Goal: Information Seeking & Learning: Learn about a topic

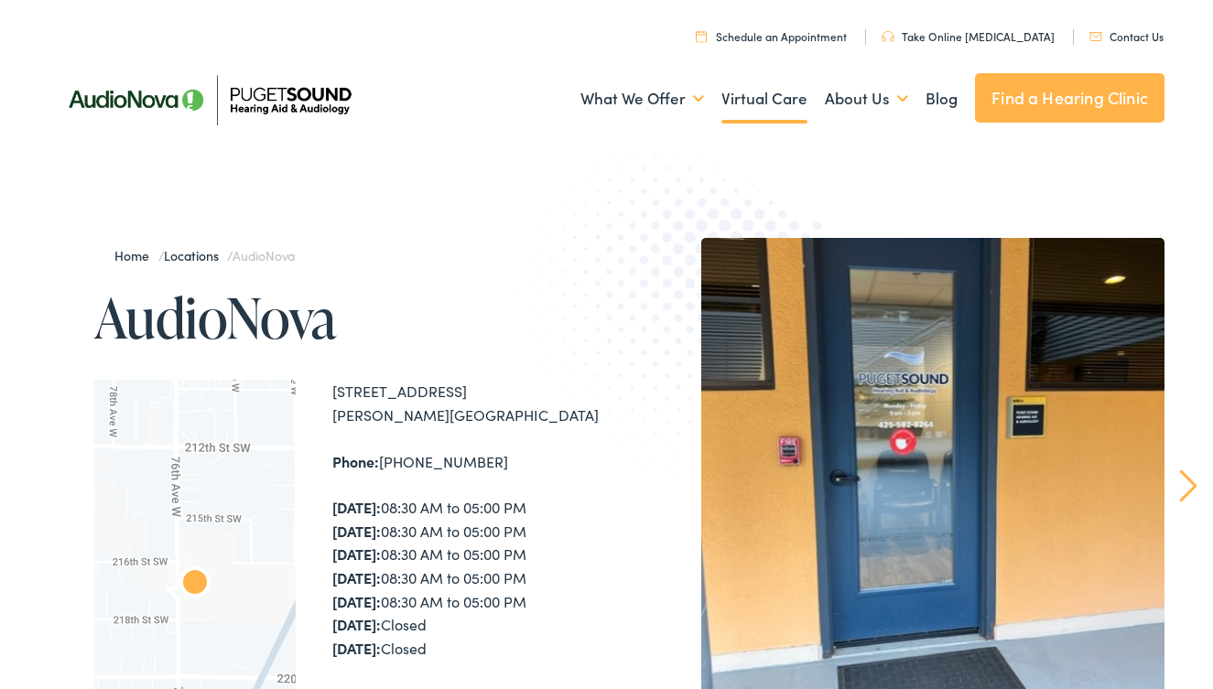
click at [737, 93] on link "Virtual Care" at bounding box center [764, 99] width 86 height 68
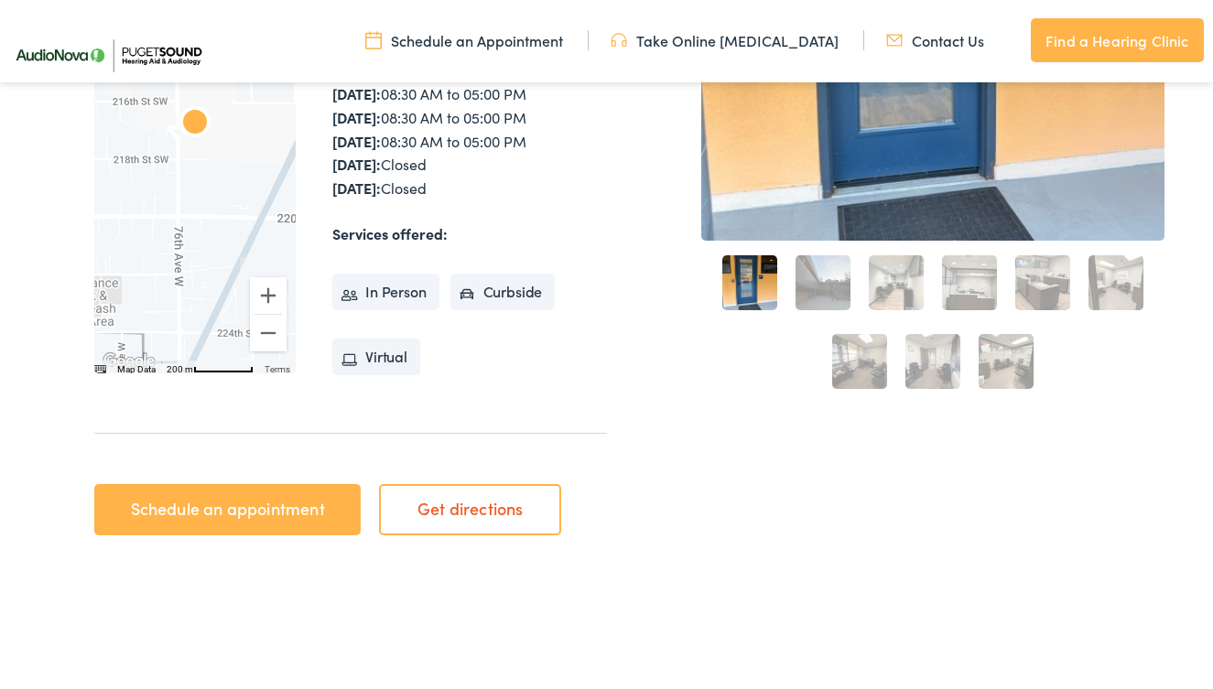
scroll to position [454, 0]
click at [807, 293] on link "2" at bounding box center [823, 282] width 55 height 55
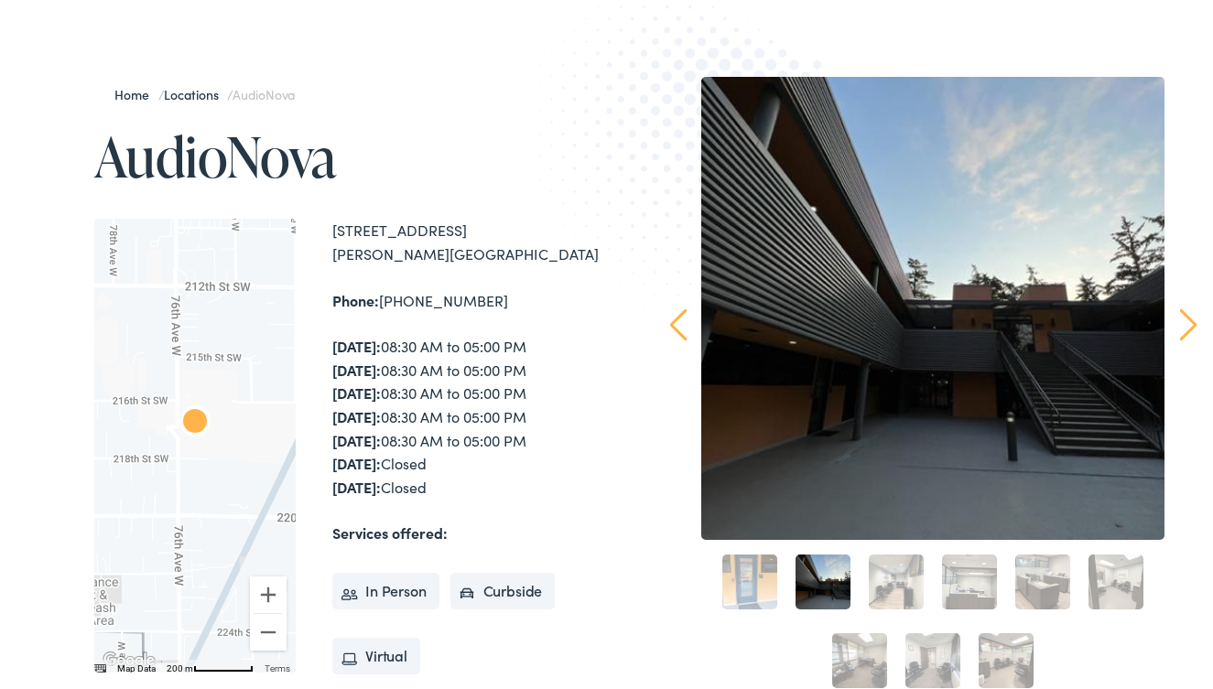
scroll to position [159, 0]
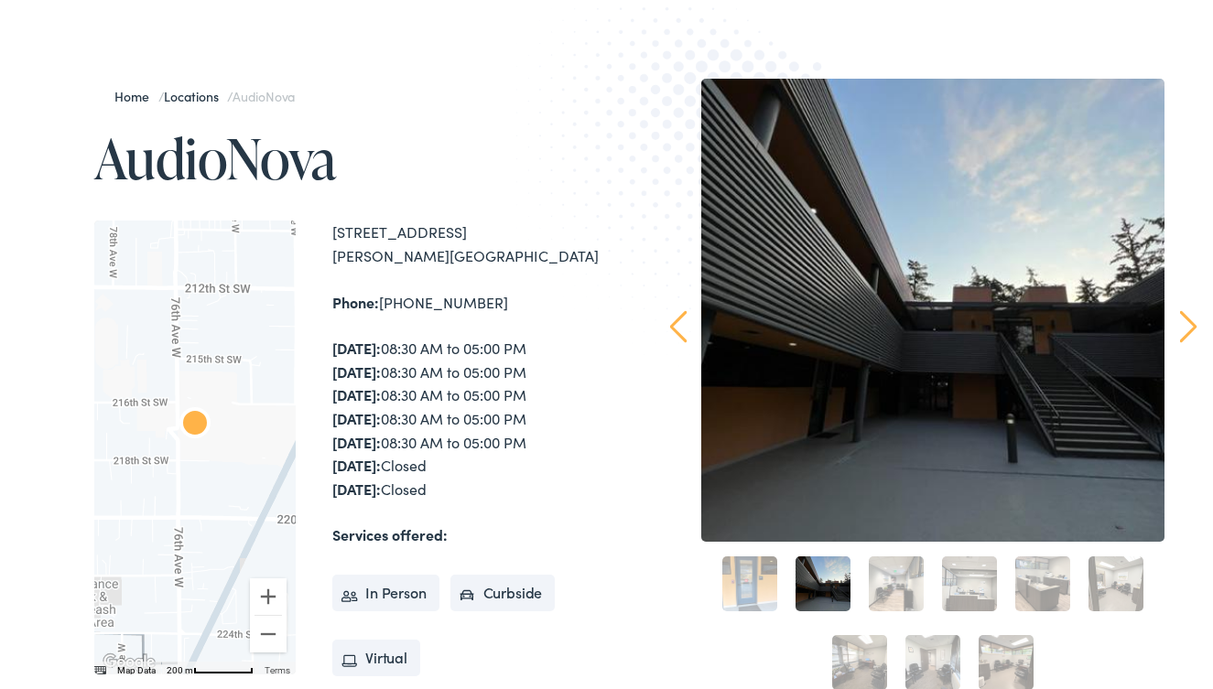
click at [894, 561] on link "3" at bounding box center [896, 584] width 55 height 55
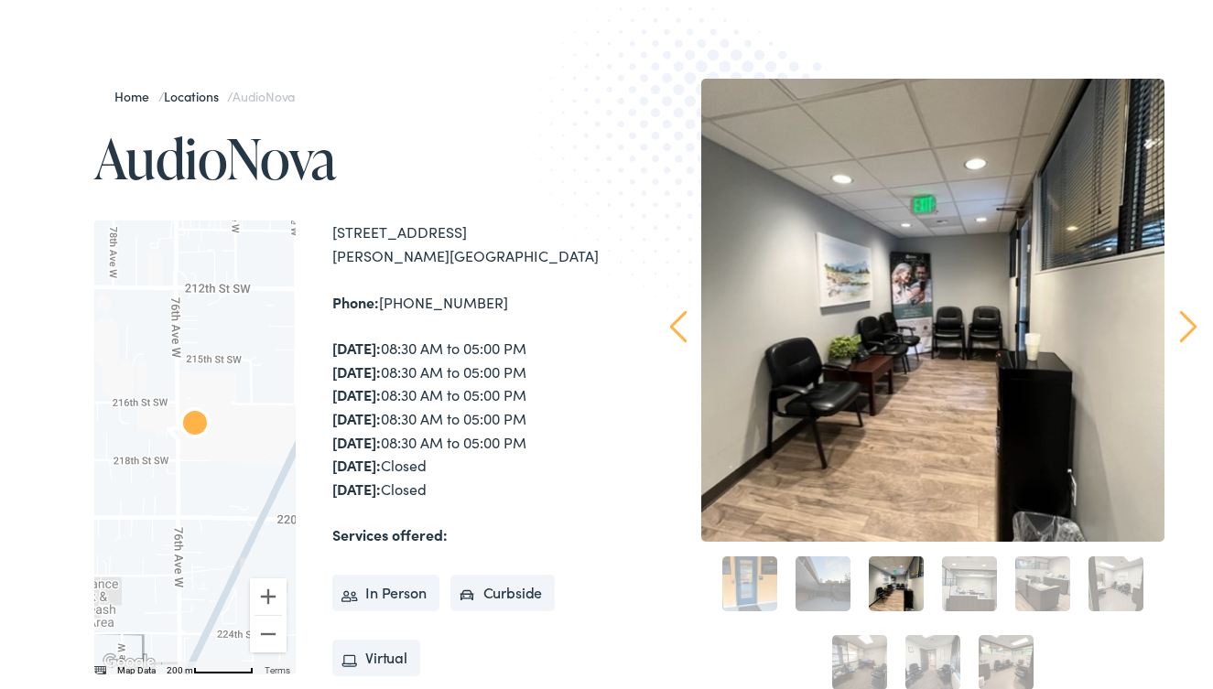
click at [959, 568] on link "4" at bounding box center [969, 584] width 55 height 55
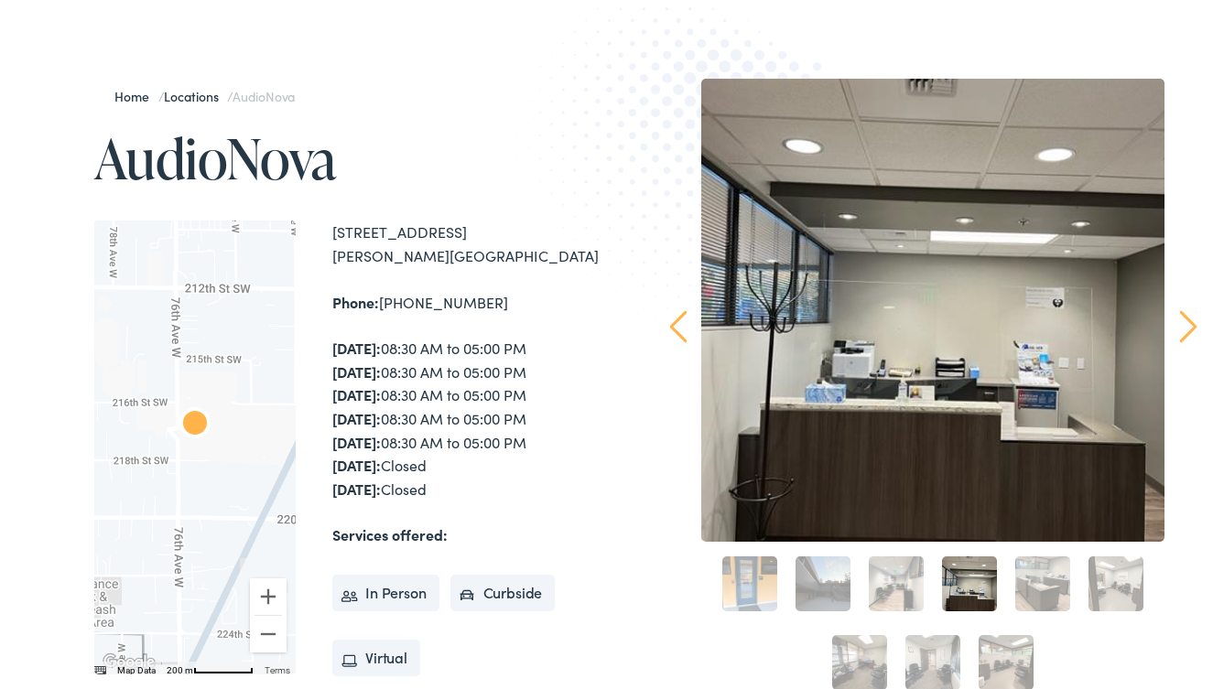
click at [1034, 578] on link "5" at bounding box center [1042, 584] width 55 height 55
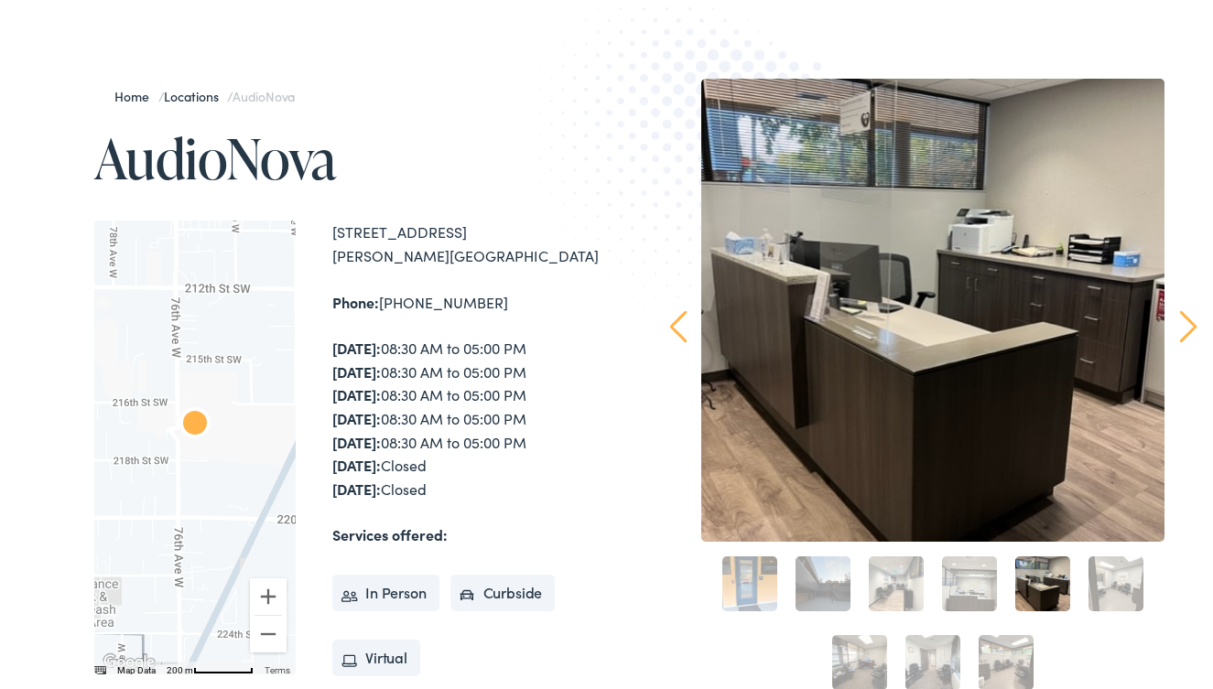
click at [1106, 578] on link "6" at bounding box center [1116, 584] width 55 height 55
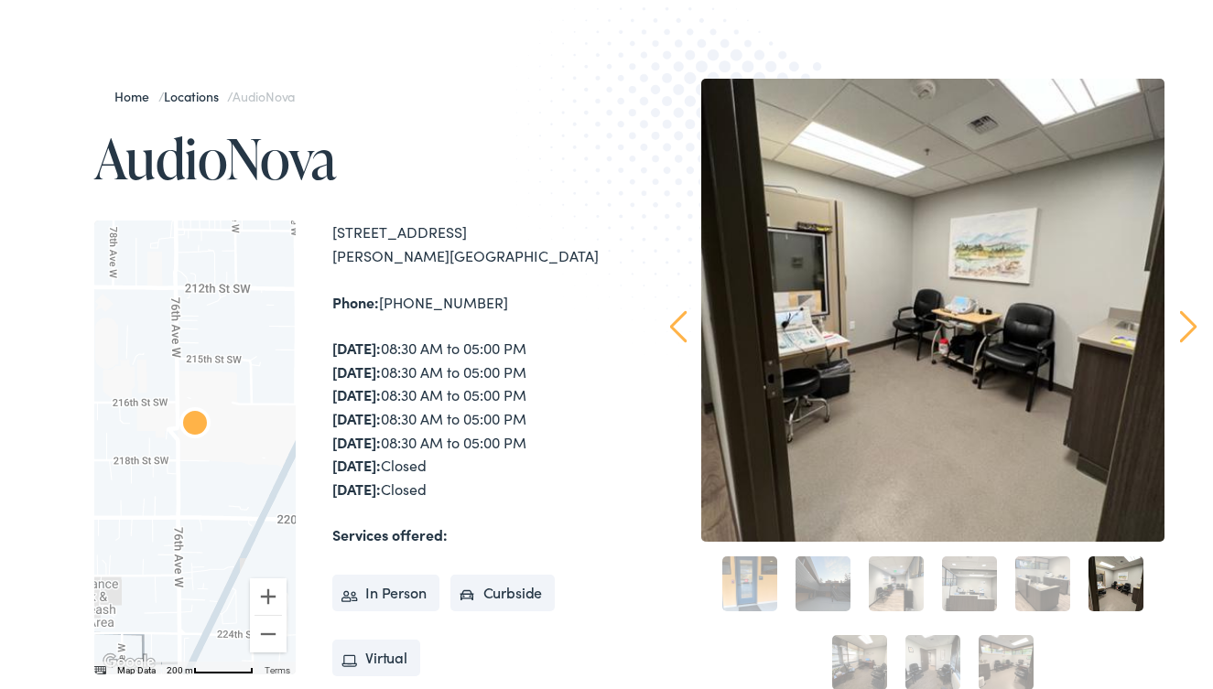
click at [869, 642] on link "7" at bounding box center [859, 662] width 55 height 55
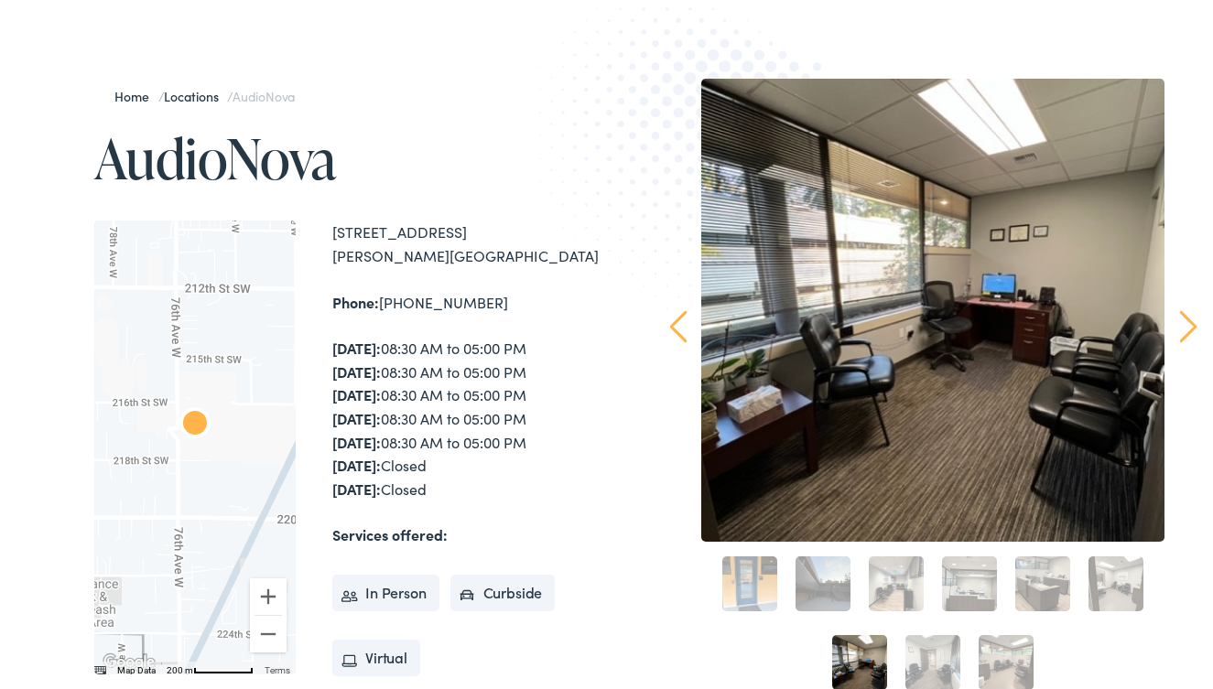
click at [917, 647] on link "8" at bounding box center [932, 662] width 55 height 55
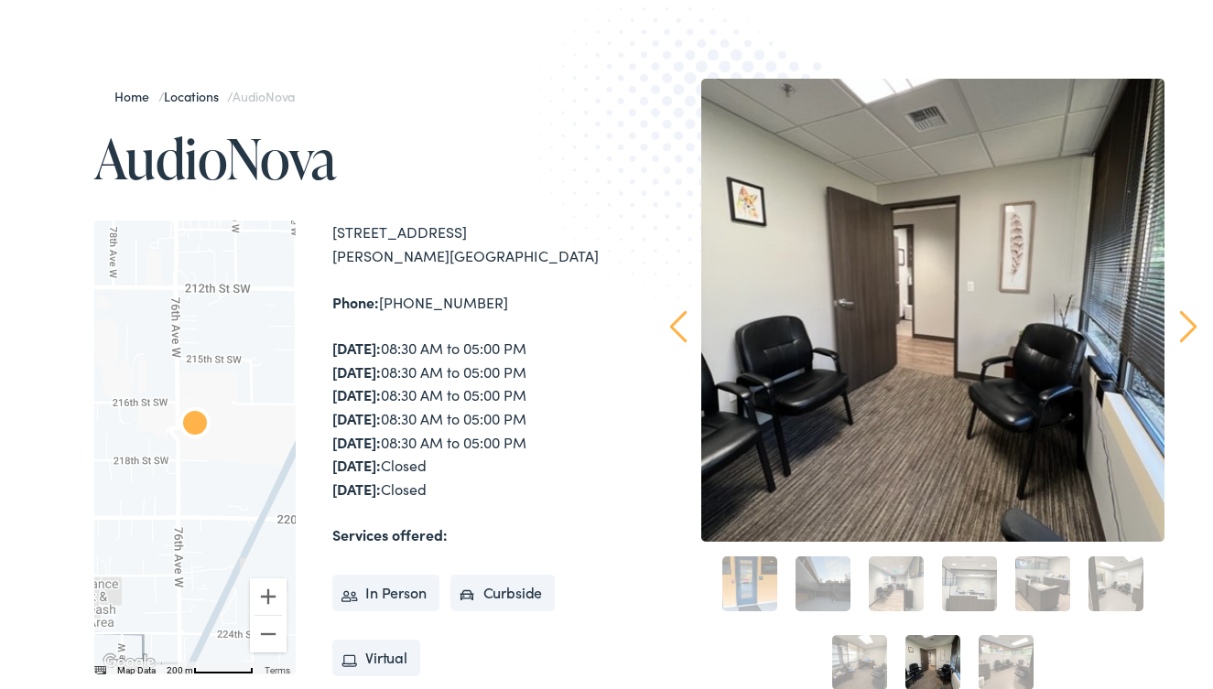
click at [995, 656] on link "9" at bounding box center [1006, 662] width 55 height 55
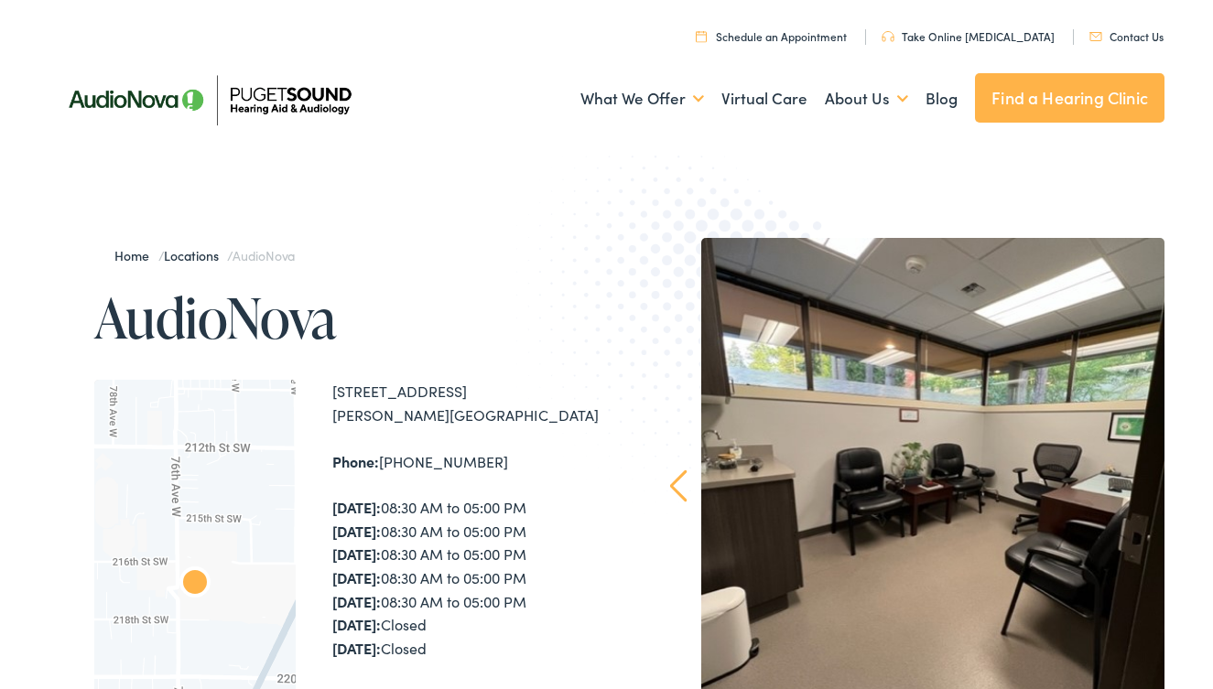
scroll to position [0, 0]
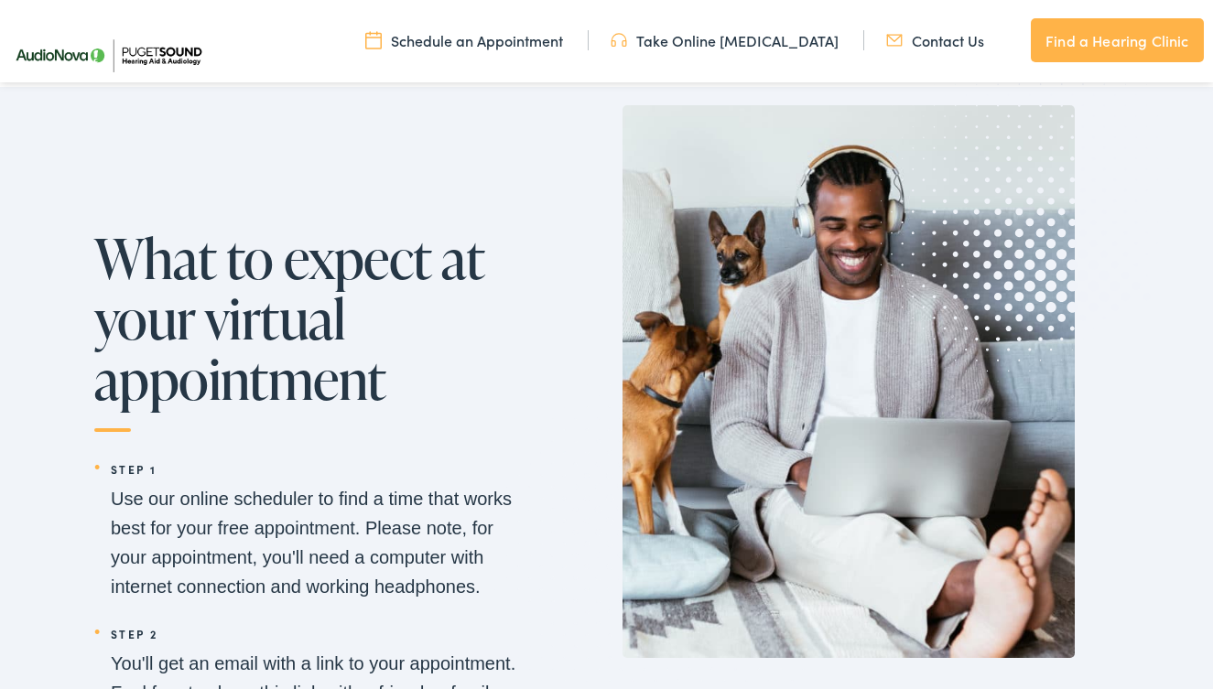
scroll to position [1908, 0]
